Goal: Transaction & Acquisition: Purchase product/service

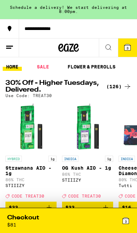
click at [122, 86] on div "(126)" at bounding box center [118, 87] width 25 height 8
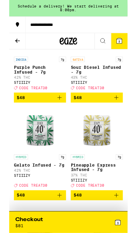
scroll to position [6456, 0]
